Goal: Find specific page/section: Find specific page/section

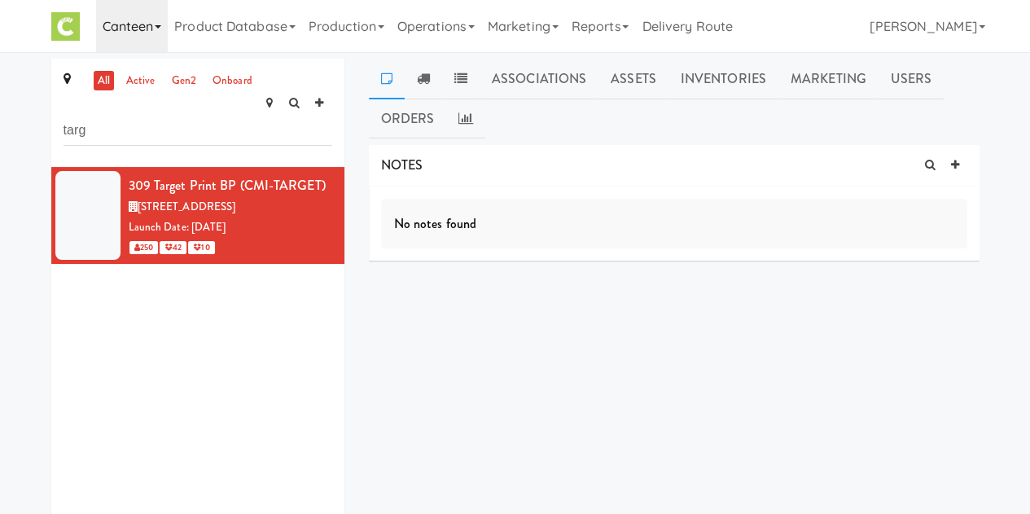
click at [137, 40] on link "Canteen" at bounding box center [132, 26] width 72 height 52
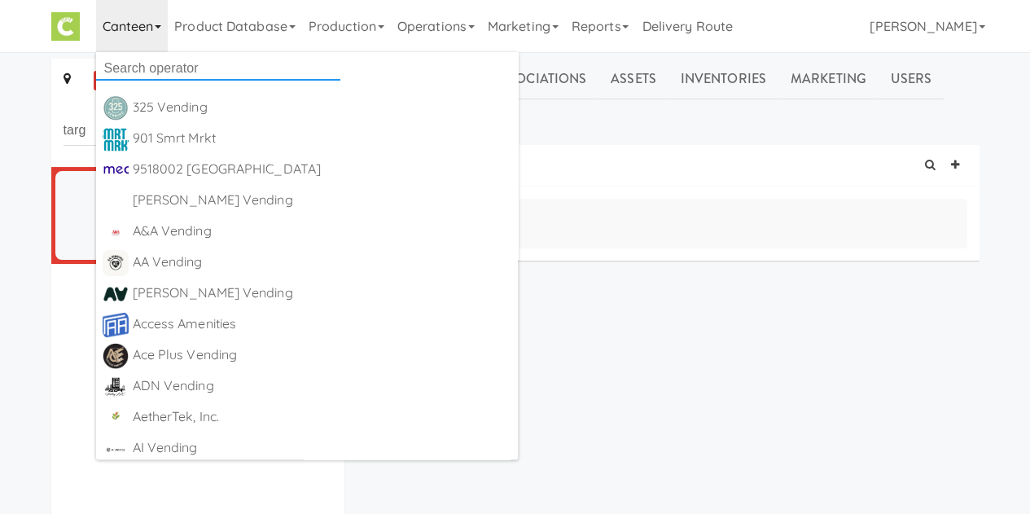
click at [146, 68] on input "text" at bounding box center [218, 68] width 244 height 24
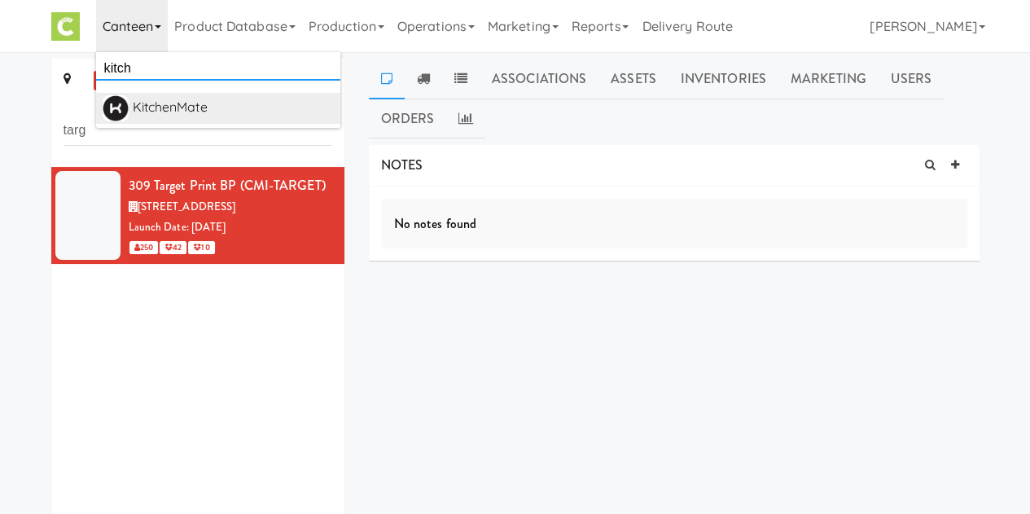
type input "kitch"
click at [133, 96] on div "KitchenMate" at bounding box center [233, 107] width 201 height 24
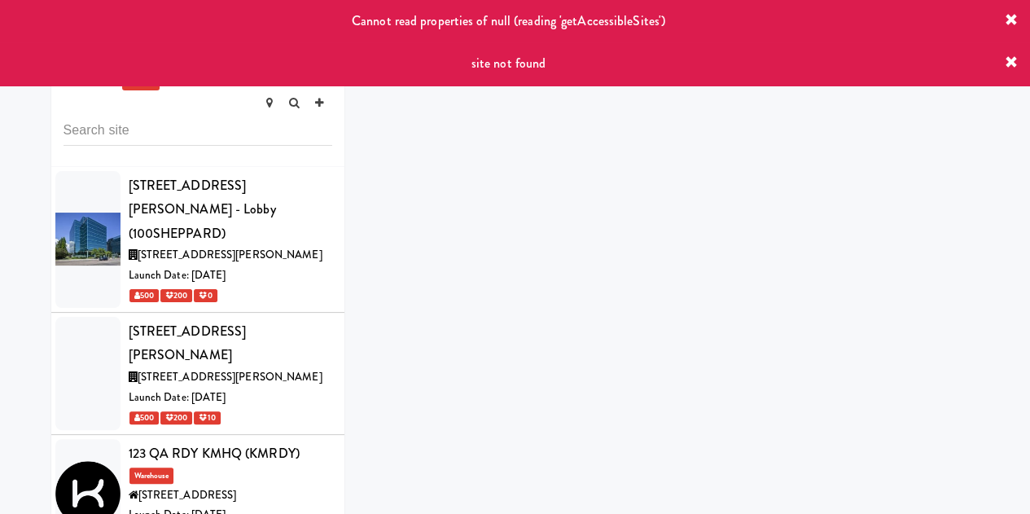
click at [1012, 62] on icon at bounding box center [1011, 62] width 13 height 13
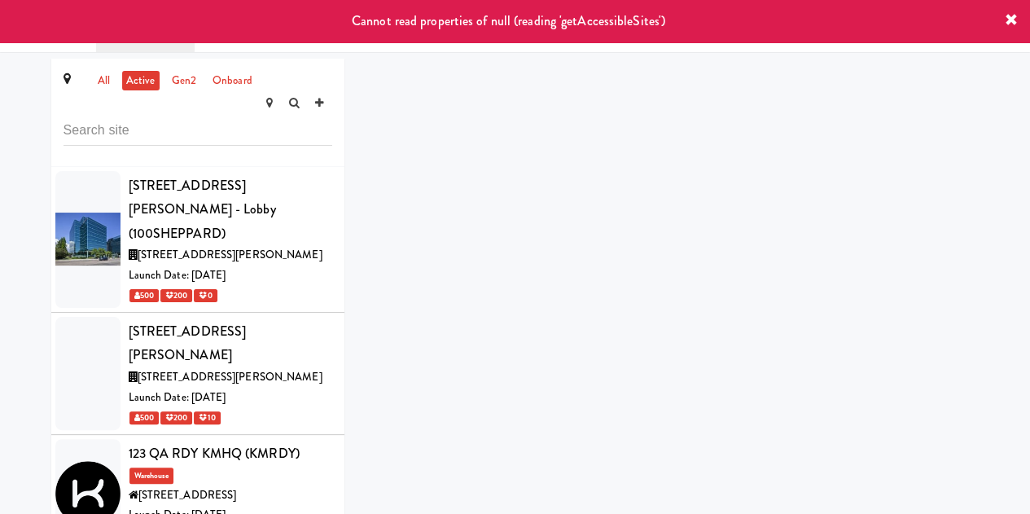
click at [1013, 21] on icon at bounding box center [1011, 20] width 13 height 13
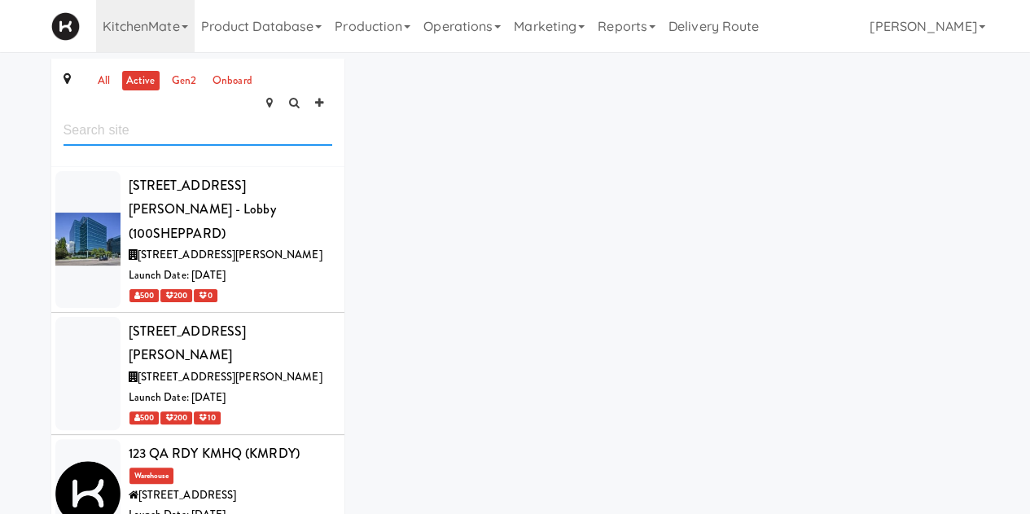
click at [237, 116] on input "text" at bounding box center [198, 131] width 269 height 30
click at [412, 30] on link "Production" at bounding box center [372, 26] width 89 height 52
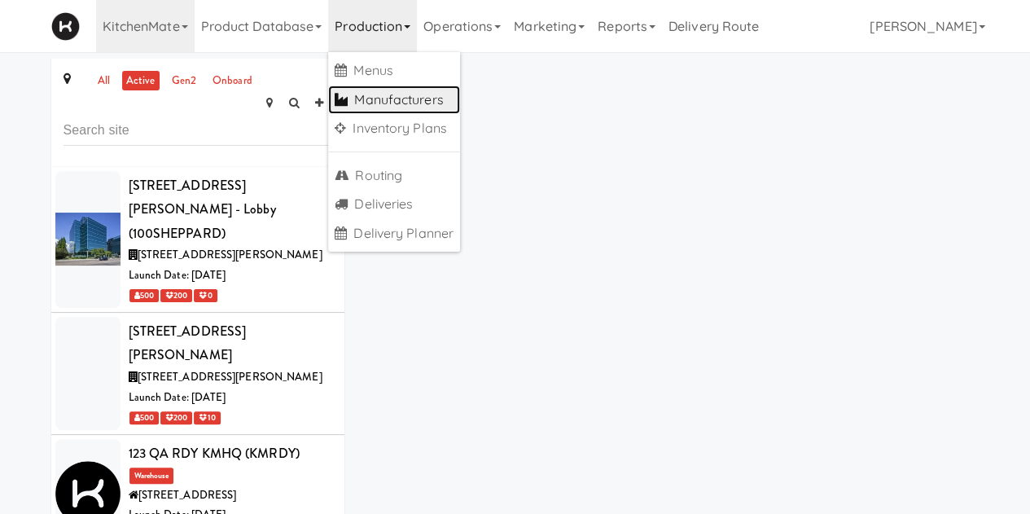
click at [360, 93] on link "Manufacturers" at bounding box center [394, 99] width 132 height 29
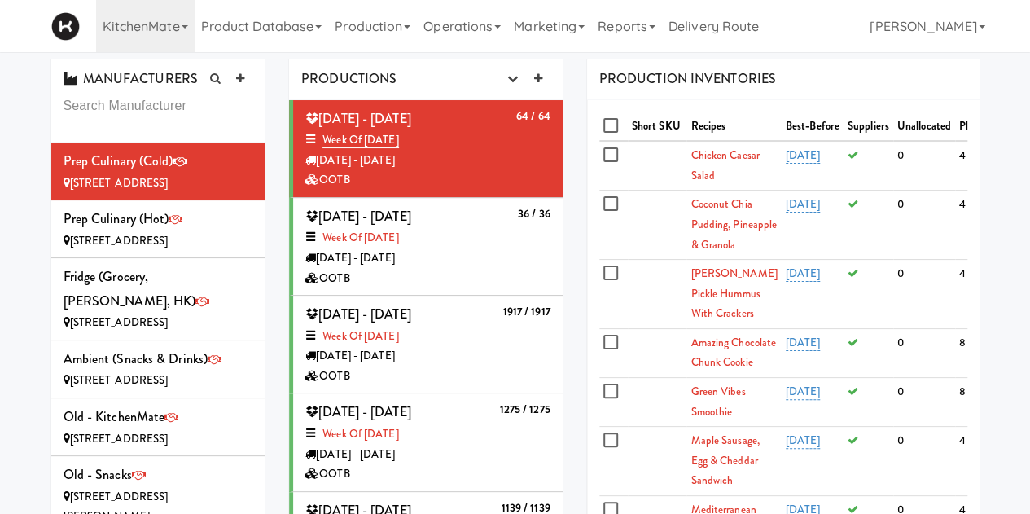
click at [414, 479] on div "OOTB" at bounding box center [427, 474] width 245 height 20
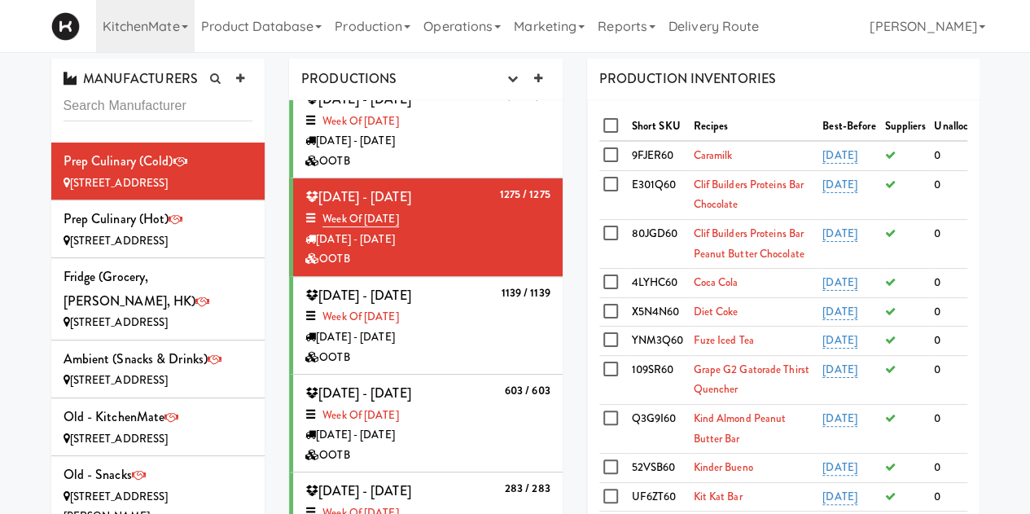
scroll to position [219, 0]
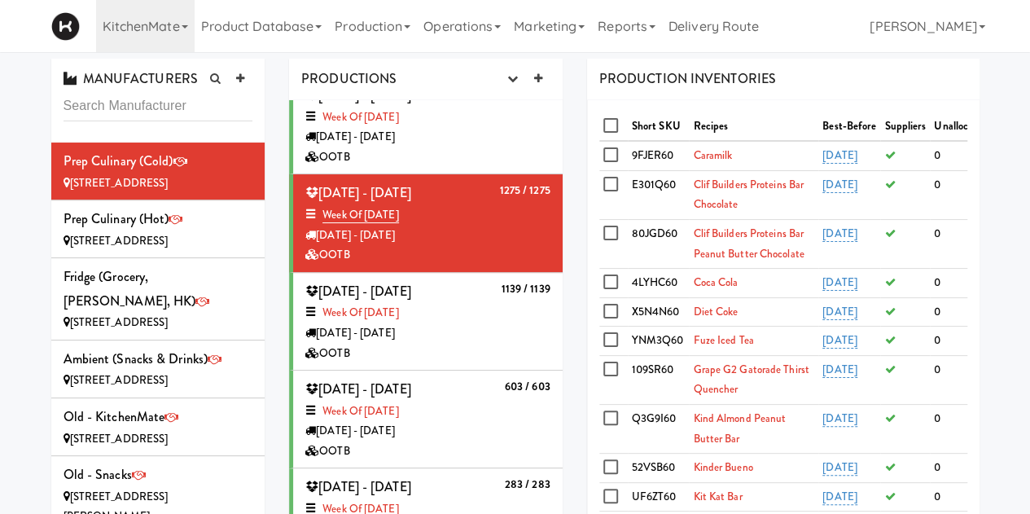
click at [455, 326] on div "Monday - Sep 29" at bounding box center [427, 333] width 245 height 20
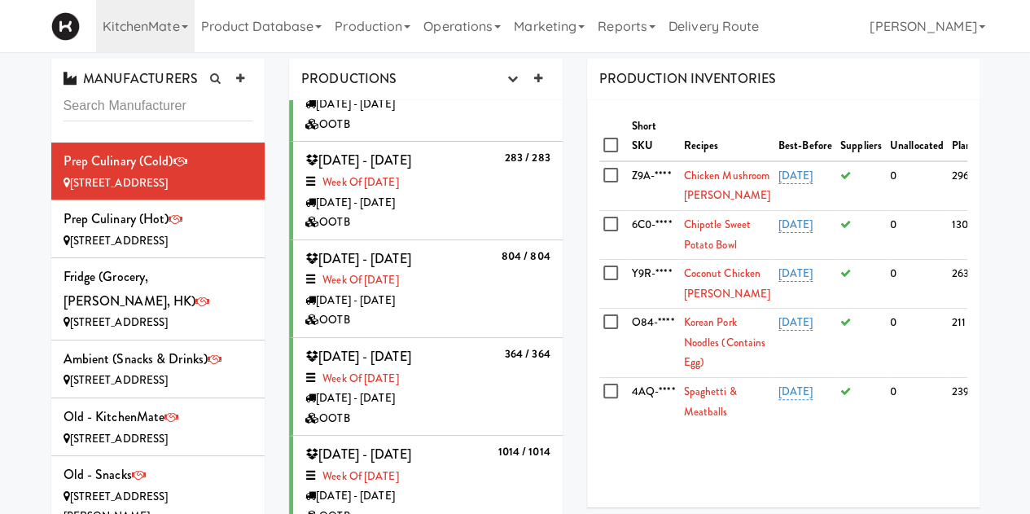
scroll to position [550, 0]
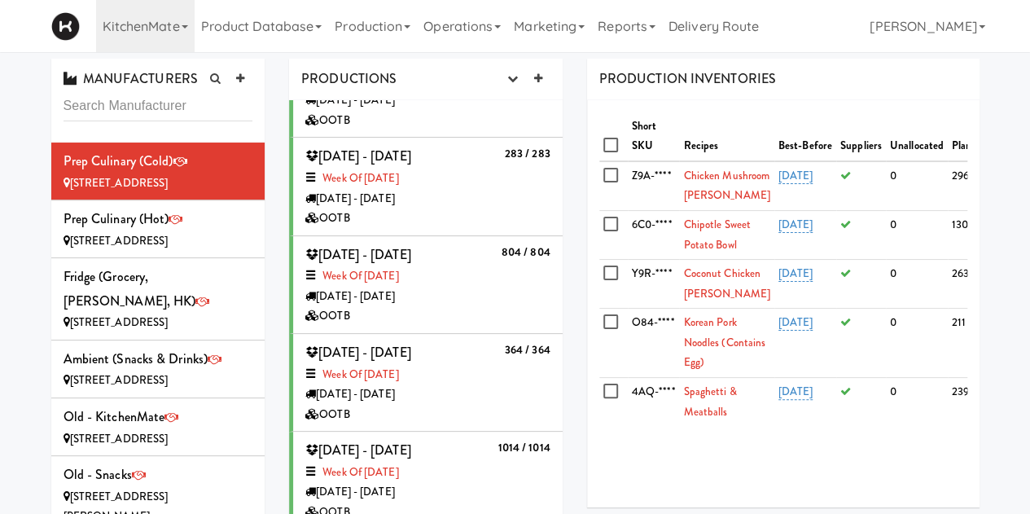
click at [460, 447] on div "1014 / 1014 Saturday - Sep 20, 2025 Week of Sept 21st, 2025 Monday - Sep 22 OOTB" at bounding box center [427, 480] width 245 height 84
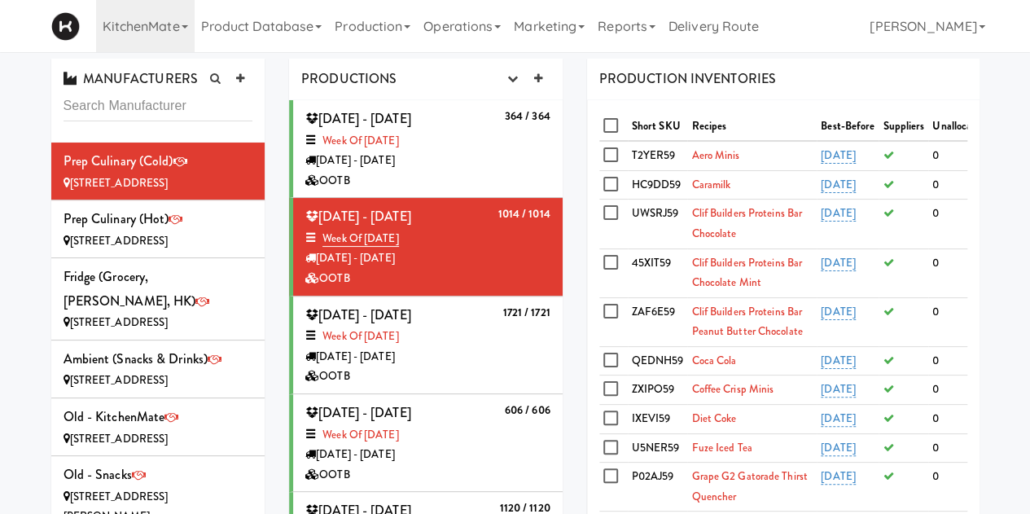
scroll to position [788, 0]
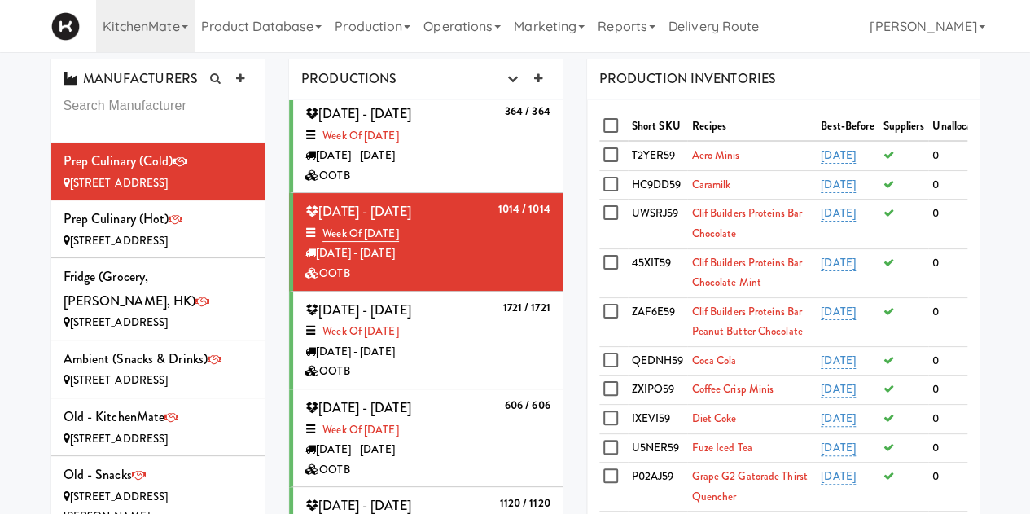
click at [411, 496] on span "Saturday - Sep 20, 2025" at bounding box center [358, 505] width 106 height 19
